Goal: Task Accomplishment & Management: Use online tool/utility

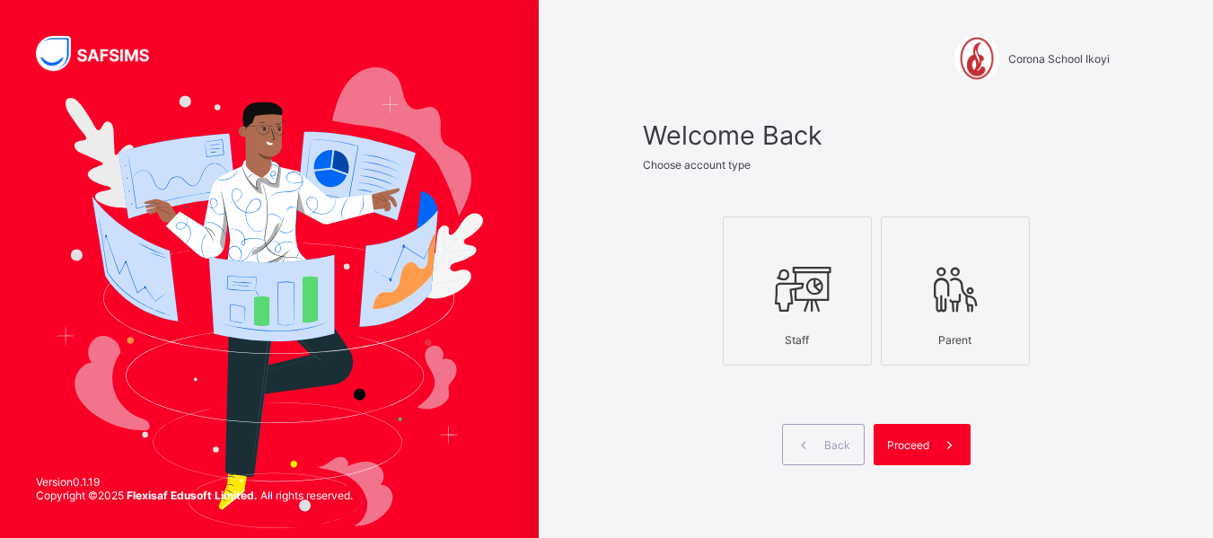
click at [921, 432] on div "Proceed" at bounding box center [922, 444] width 97 height 41
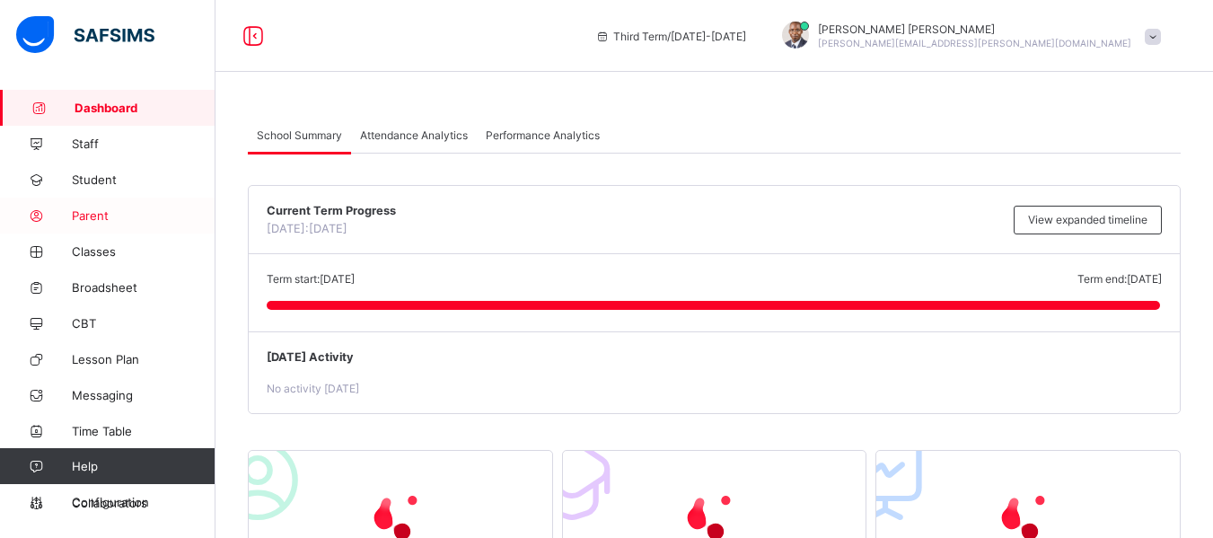
click at [86, 205] on link "Parent" at bounding box center [107, 216] width 215 height 36
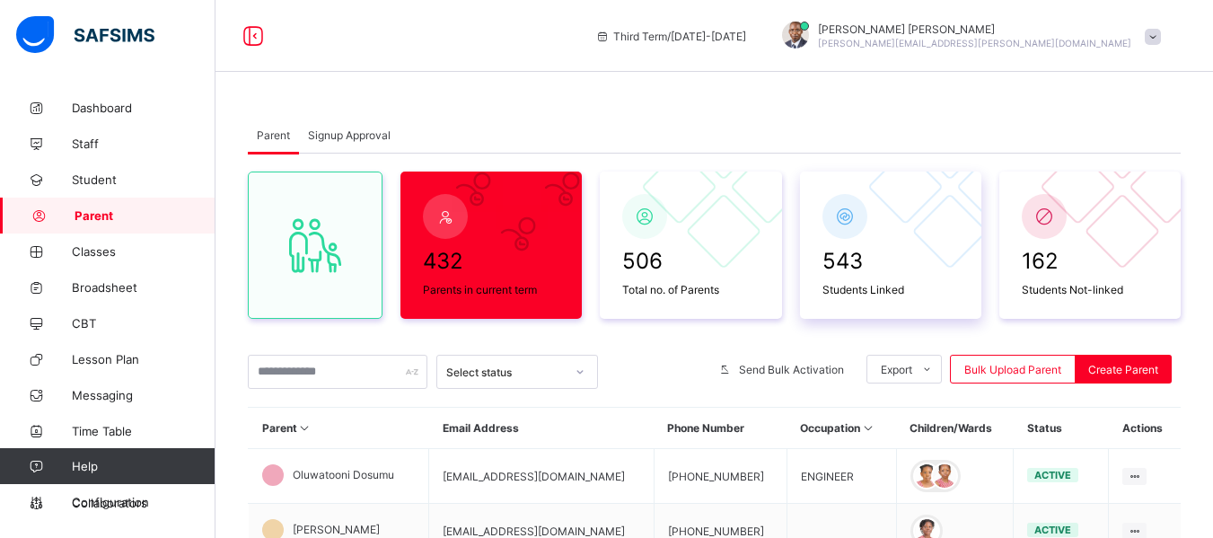
click at [841, 259] on span "543" at bounding box center [890, 261] width 136 height 26
click at [348, 132] on span "Signup Approval" at bounding box center [349, 134] width 83 height 13
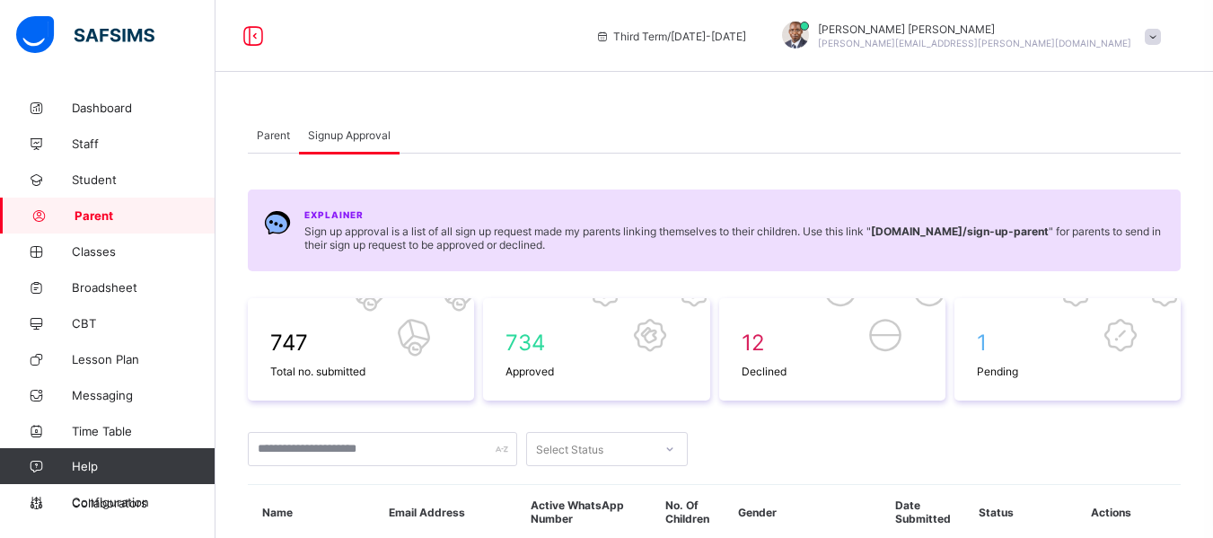
click at [265, 134] on span "Parent" at bounding box center [273, 134] width 33 height 13
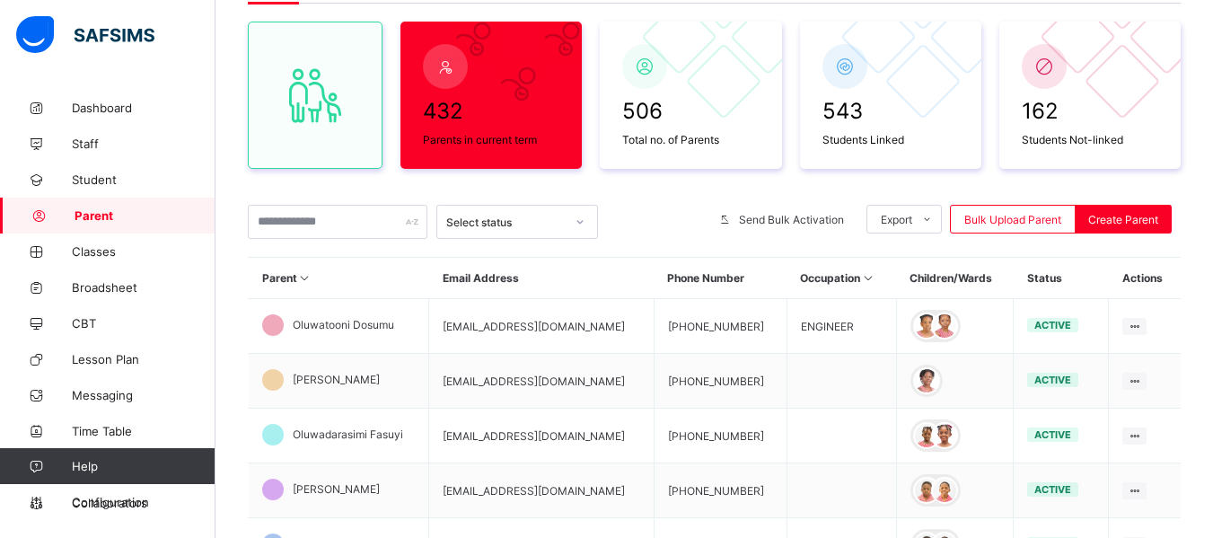
scroll to position [158, 0]
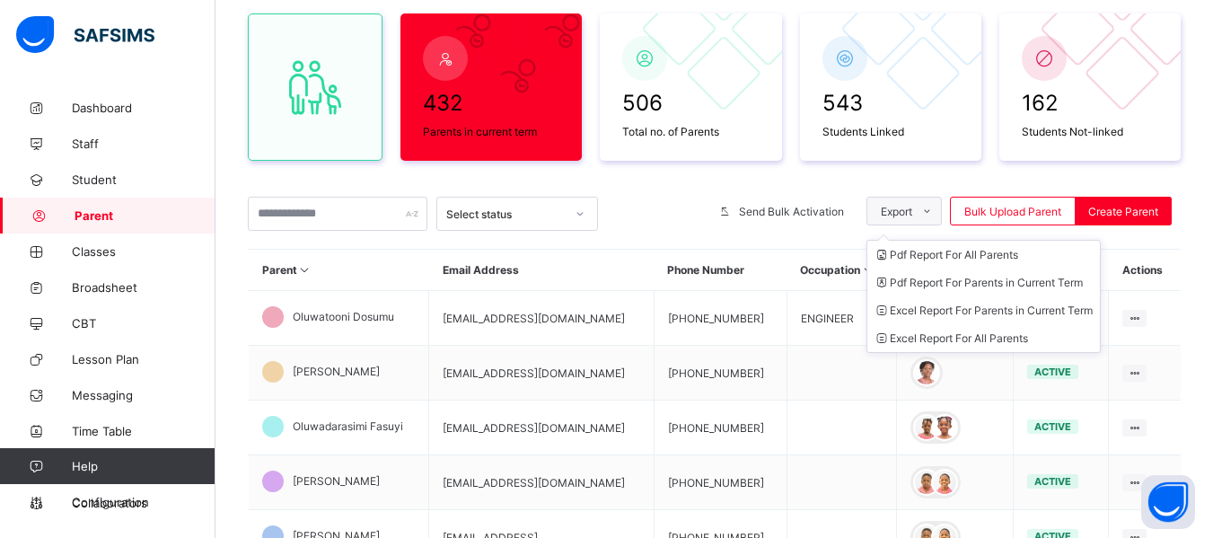
click at [941, 215] on span at bounding box center [926, 211] width 29 height 29
click at [971, 284] on li "Pdf Report For Parents in Current Term" at bounding box center [983, 282] width 233 height 28
click at [962, 306] on li "Excel Report For Parents in Current Term" at bounding box center [983, 310] width 233 height 28
